Goal: Check status: Check status

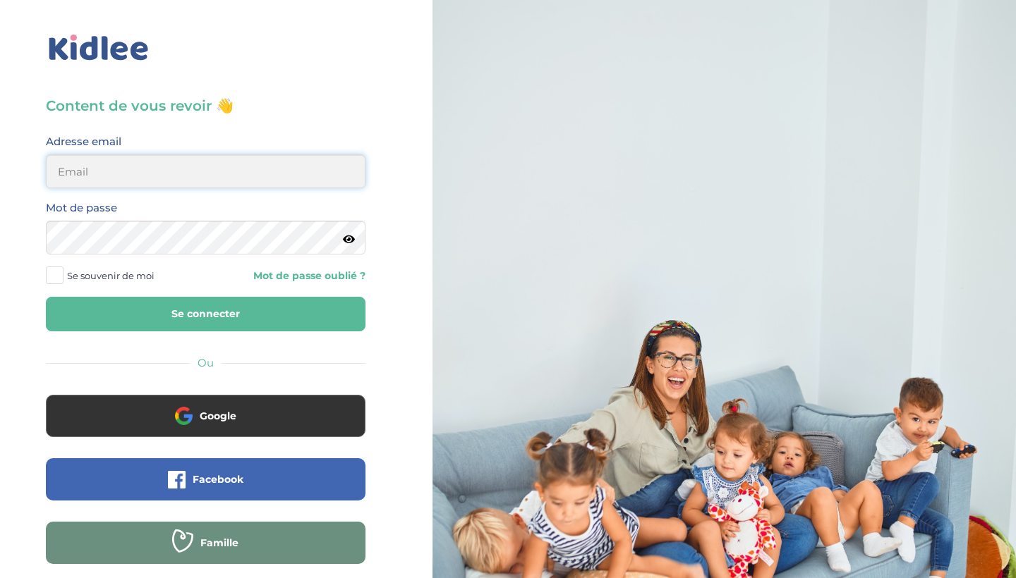
type input "anaide.casi@gmail.com"
click at [205, 314] on button "Se connecter" at bounding box center [205, 314] width 319 height 35
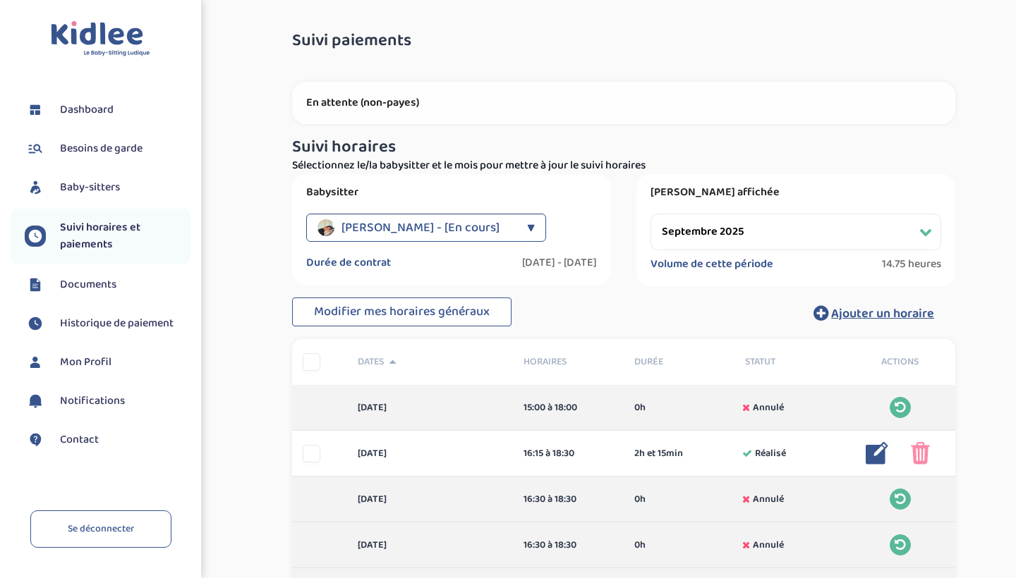
select select "septembre 2025"
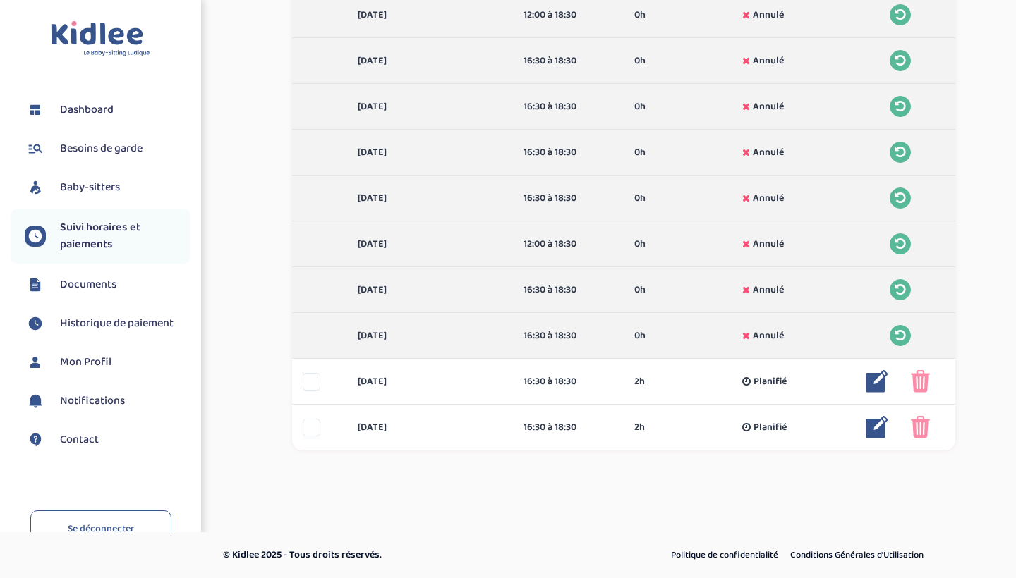
scroll to position [851, 0]
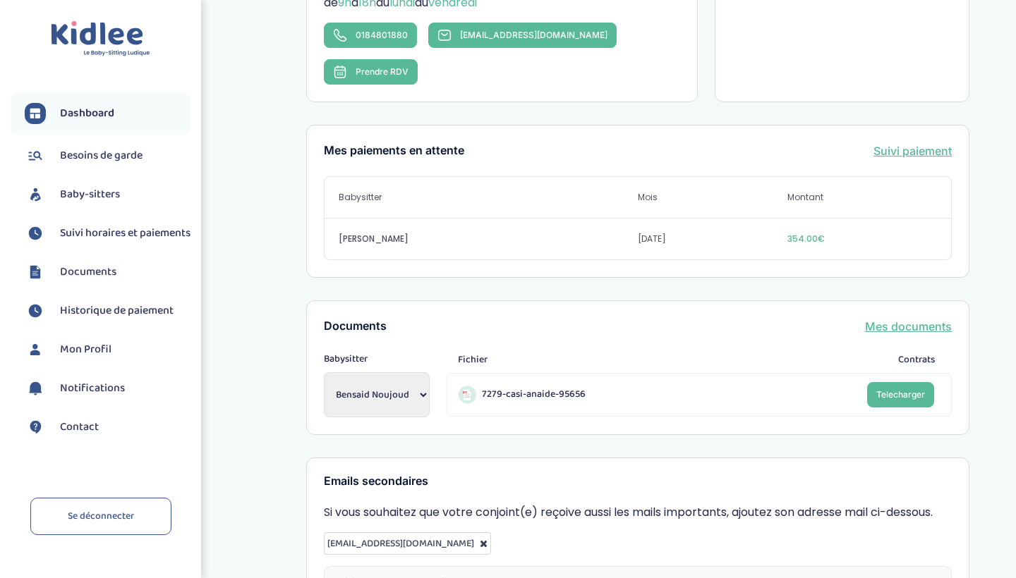
scroll to position [357, 0]
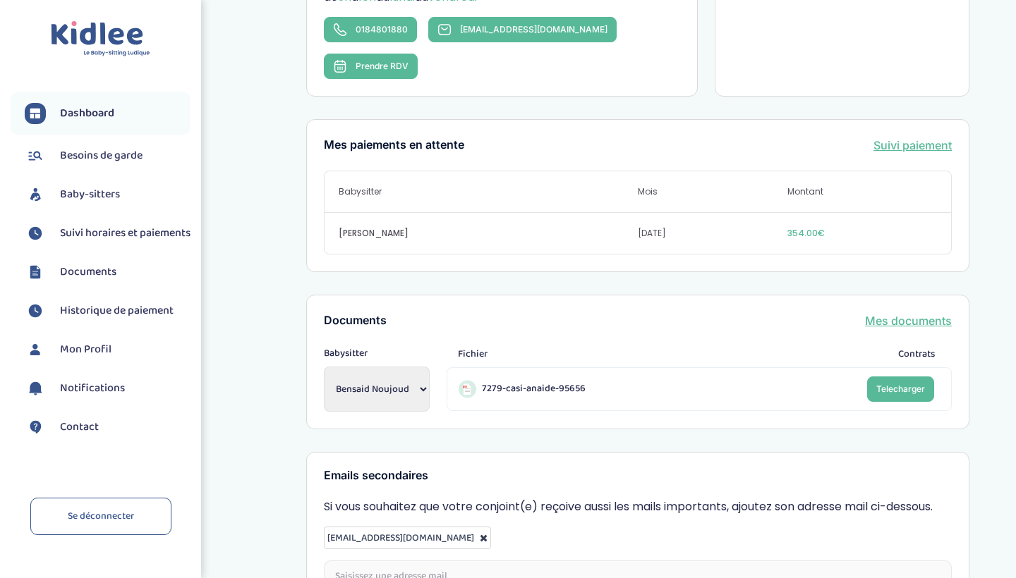
click at [89, 235] on span "Suivi horaires et paiements" at bounding box center [125, 233] width 130 height 17
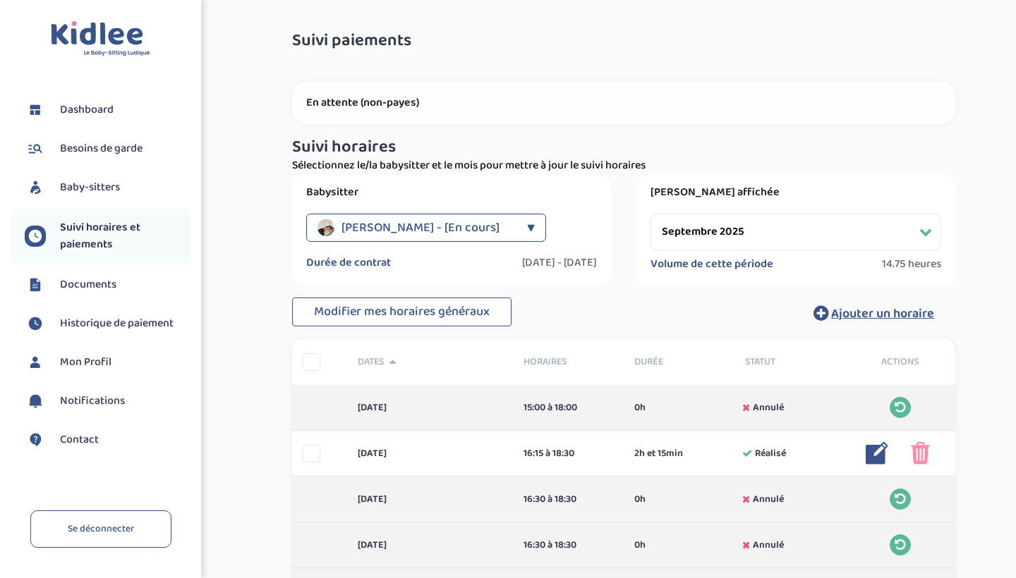
select select "septembre 2025"
